Goal: Find specific page/section: Find specific page/section

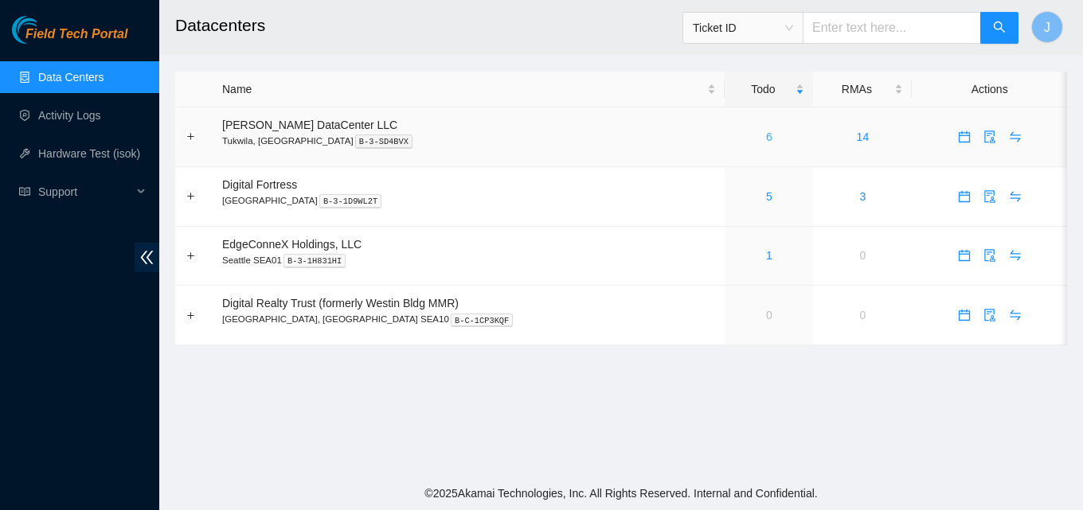
click at [766, 134] on link "6" at bounding box center [769, 137] width 6 height 13
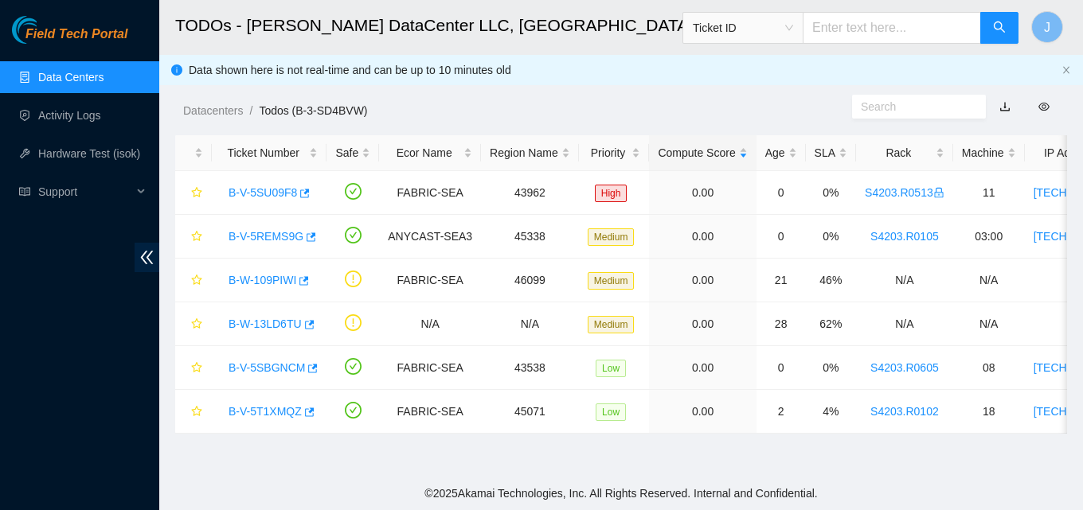
click at [56, 72] on link "Data Centers" at bounding box center [70, 77] width 65 height 13
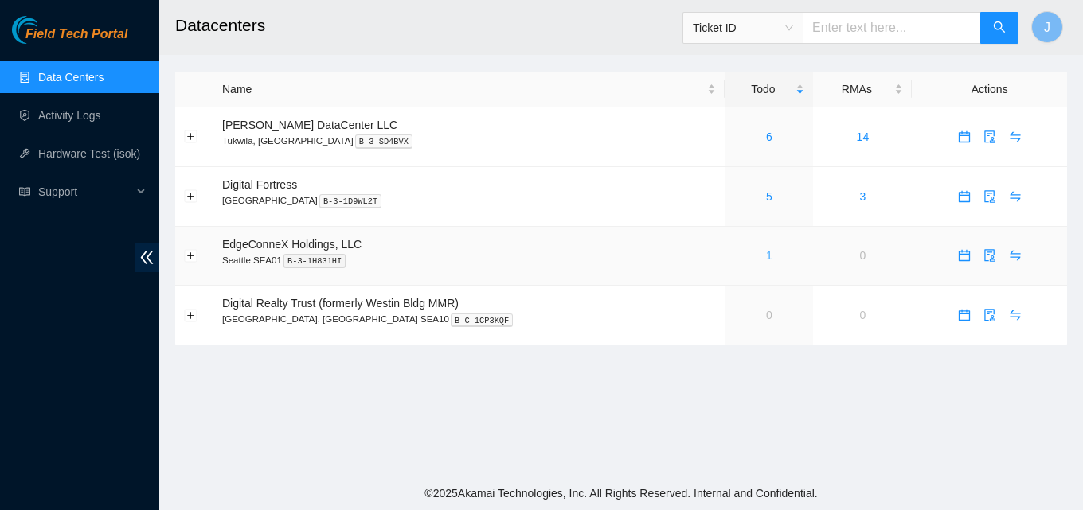
click at [766, 260] on link "1" at bounding box center [769, 255] width 6 height 13
